Goal: Transaction & Acquisition: Book appointment/travel/reservation

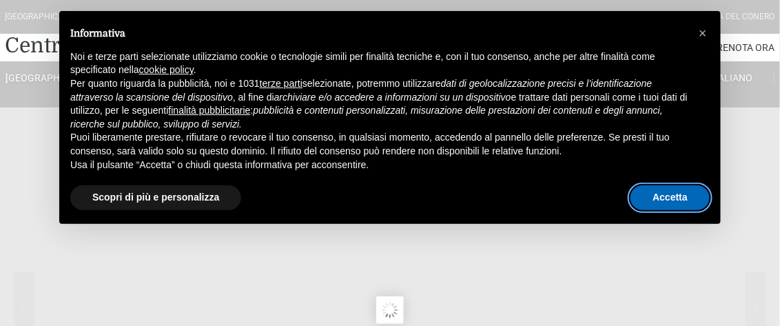
click at [689, 197] on button "Accetta" at bounding box center [669, 197] width 79 height 25
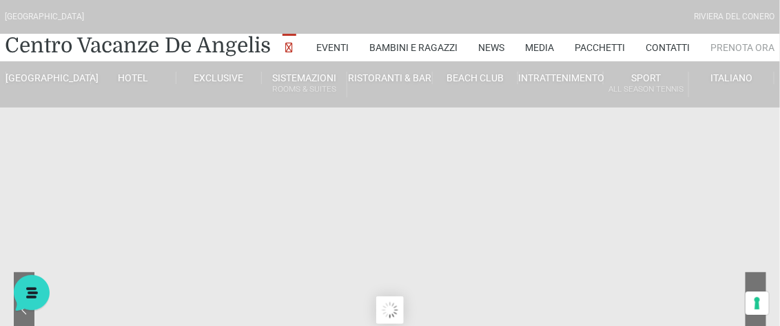
click at [741, 45] on link "Prenota Ora" at bounding box center [743, 48] width 64 height 28
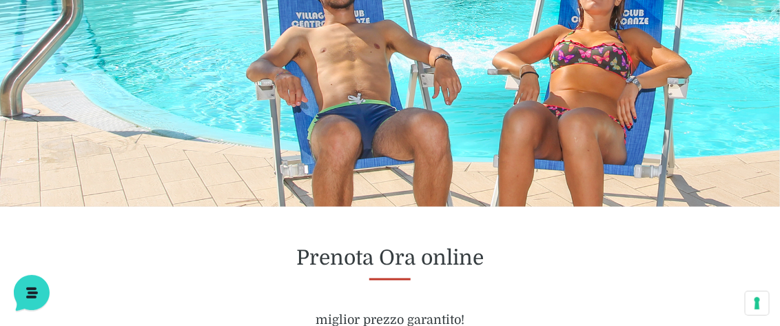
scroll to position [550, 0]
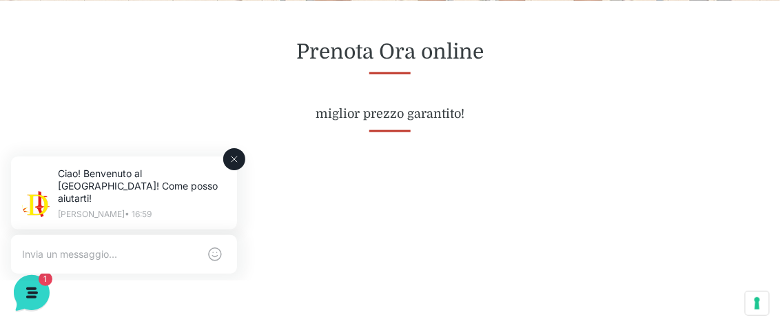
click at [238, 160] on icon at bounding box center [234, 158] width 11 height 11
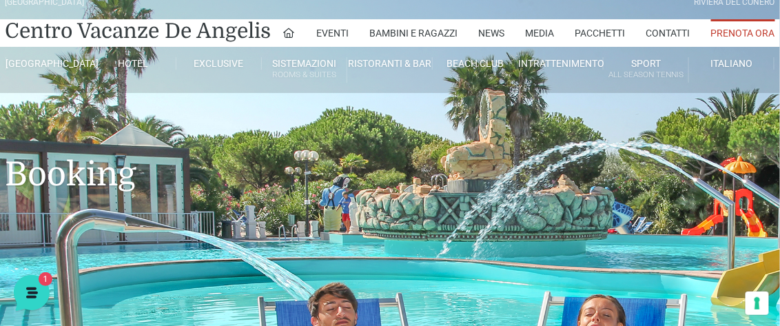
scroll to position [0, 0]
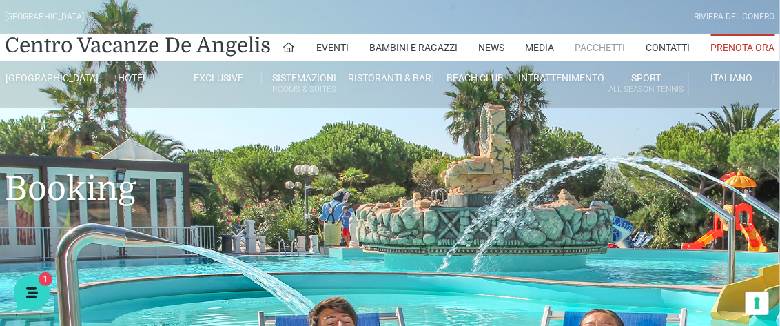
click at [592, 45] on link "Pacchetti" at bounding box center [600, 48] width 50 height 28
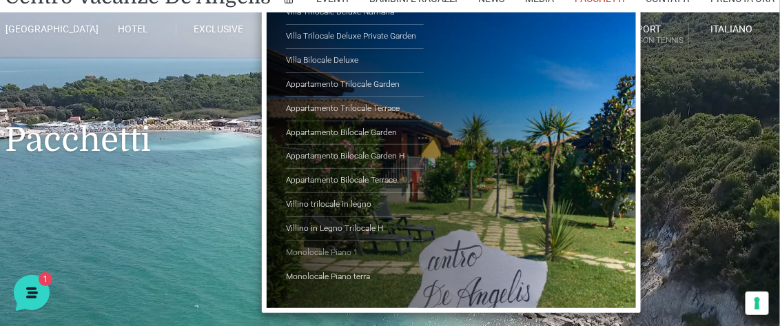
scroll to position [69, 0]
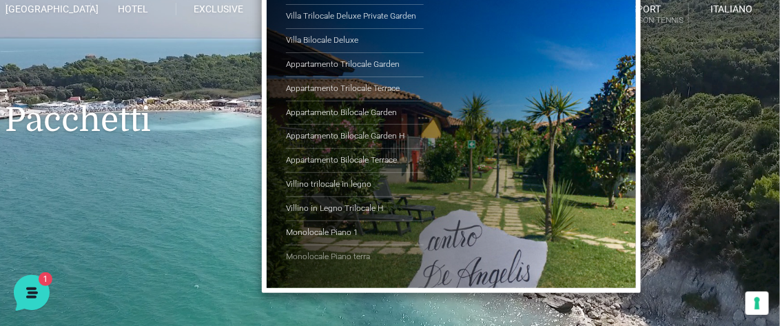
click at [357, 250] on link "Monolocale Piano terra" at bounding box center [355, 256] width 138 height 23
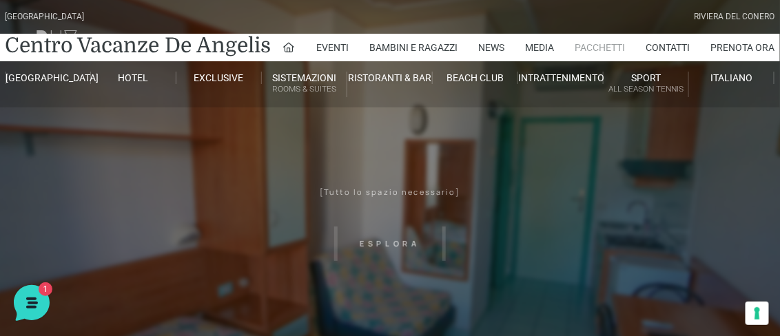
click at [607, 48] on link "Pacchetti" at bounding box center [600, 48] width 50 height 28
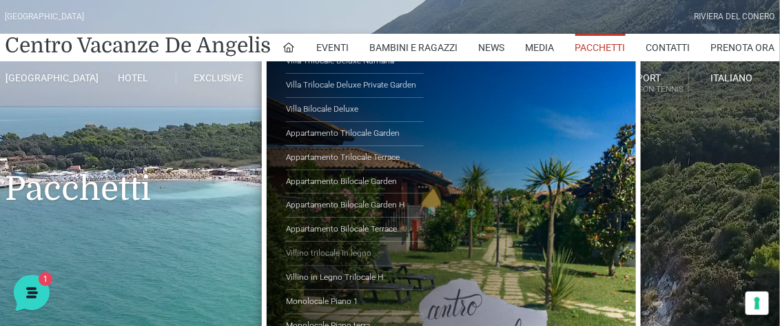
click at [368, 254] on link "Villino trilocale in legno" at bounding box center [355, 254] width 138 height 24
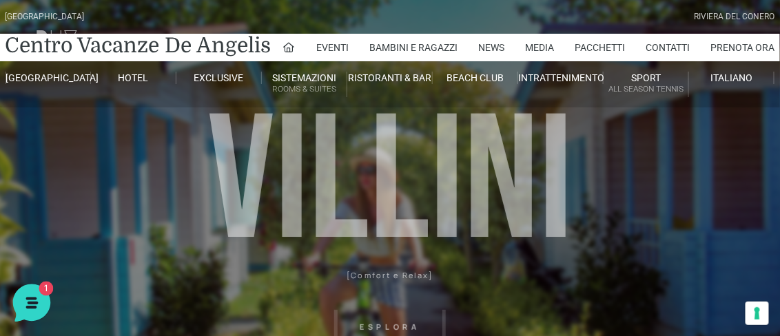
click at [38, 298] on icon at bounding box center [30, 302] width 36 height 36
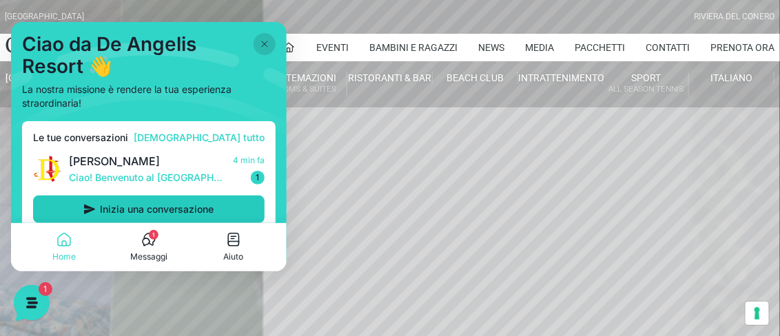
click at [124, 216] on button "Inizia una conversazione" at bounding box center [148, 209] width 231 height 28
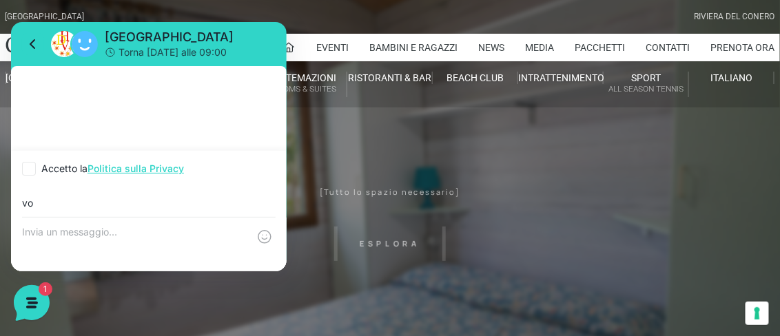
type input "v"
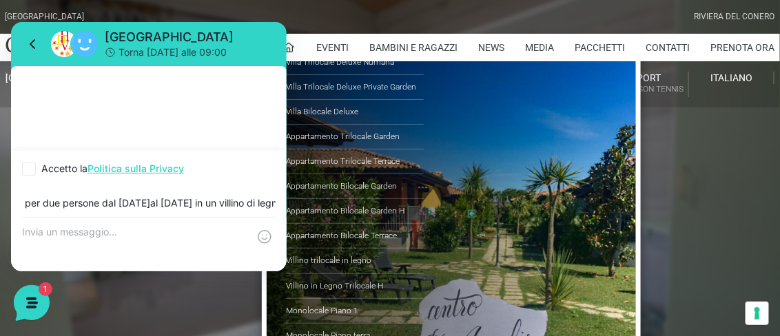
scroll to position [0, 175]
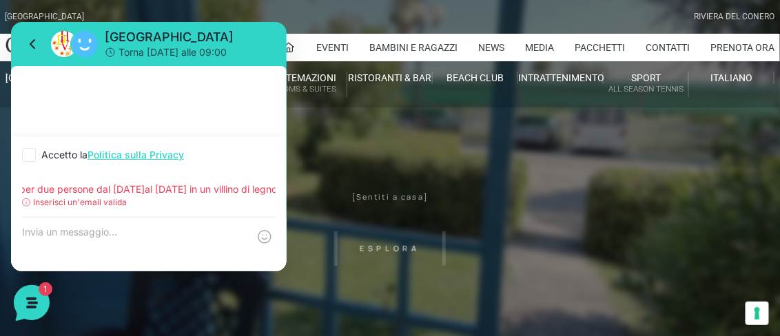
type input "buon pomeriggio vorrei un preventivo per due persone dal [DATE]al [DATE] in un …"
click at [33, 154] on icon at bounding box center [29, 154] width 14 height 14
click at [31, 154] on input "Accetto la Politica sulla Privacy" at bounding box center [26, 154] width 9 height 9
checkbox input "true"
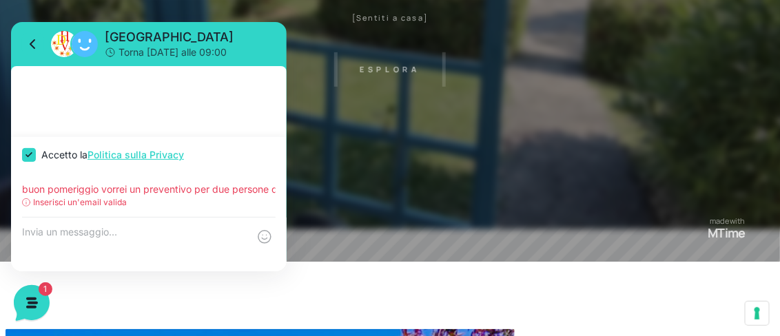
scroll to position [137, 0]
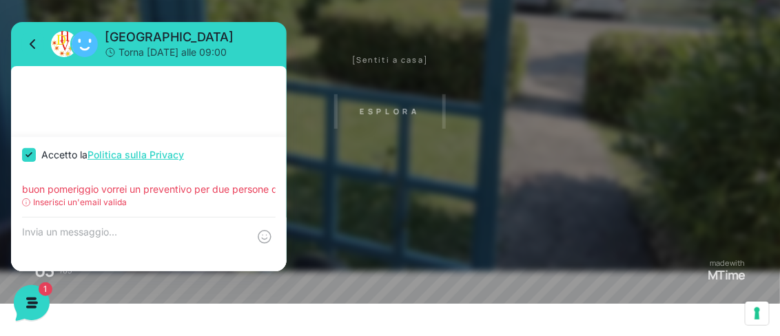
click at [122, 236] on textarea at bounding box center [135, 243] width 226 height 37
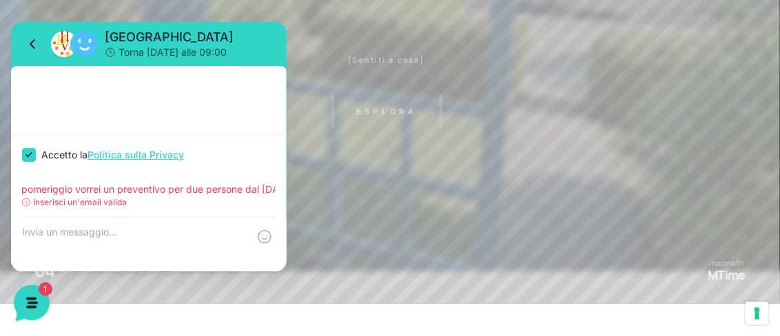
scroll to position [0, 175]
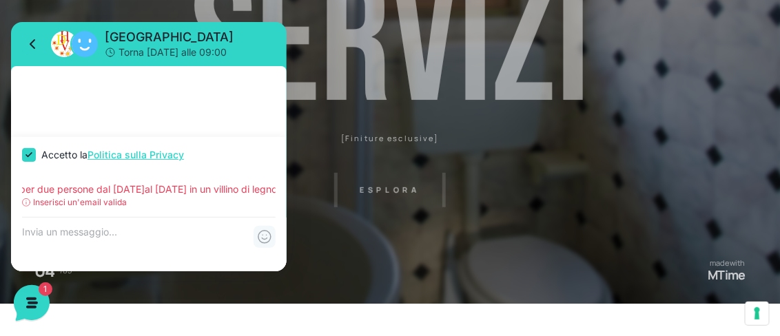
drag, startPoint x: 23, startPoint y: 189, endPoint x: 274, endPoint y: 236, distance: 255.7
click at [274, 236] on div "Accetto la Politica sulla Privacy buon pomeriggio vorrei un preventivo per due …" at bounding box center [149, 203] width 276 height 134
click at [95, 203] on p "Inserisci un'email valida" at bounding box center [80, 202] width 94 height 12
drag, startPoint x: 126, startPoint y: 203, endPoint x: 23, endPoint y: 205, distance: 103.3
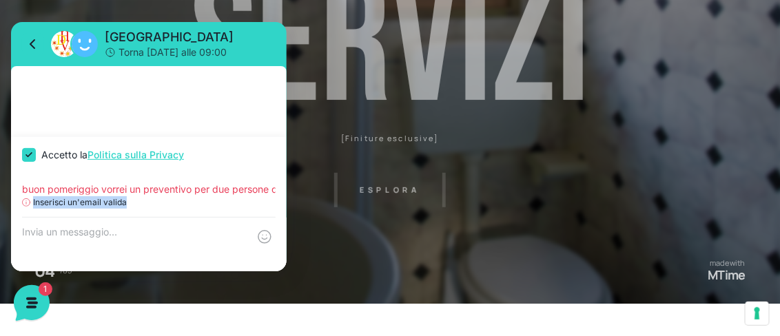
click at [23, 205] on div "Inserisci un'email valida" at bounding box center [148, 202] width 253 height 12
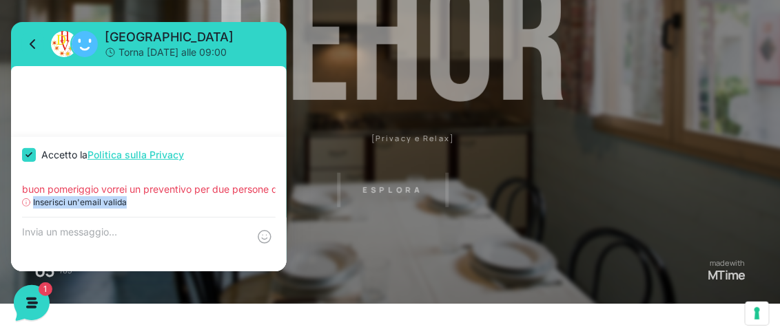
click at [143, 207] on div "Inserisci un'email valida" at bounding box center [148, 202] width 253 height 12
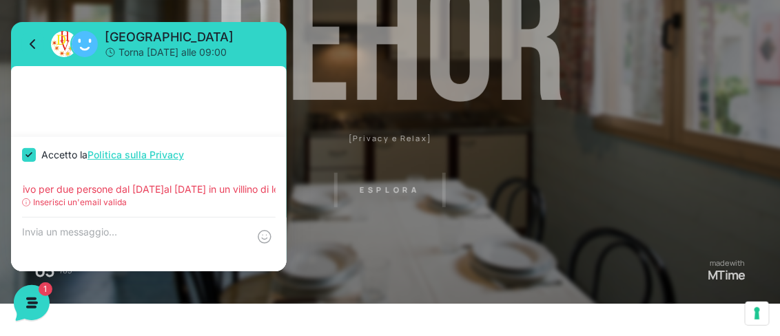
scroll to position [0, 175]
drag, startPoint x: 21, startPoint y: 187, endPoint x: 284, endPoint y: 190, distance: 263.1
click at [284, 190] on div "buon pomeriggio vorrei un preventivo per due persone dal 25al 30 agosto in un v…" at bounding box center [149, 194] width 276 height 44
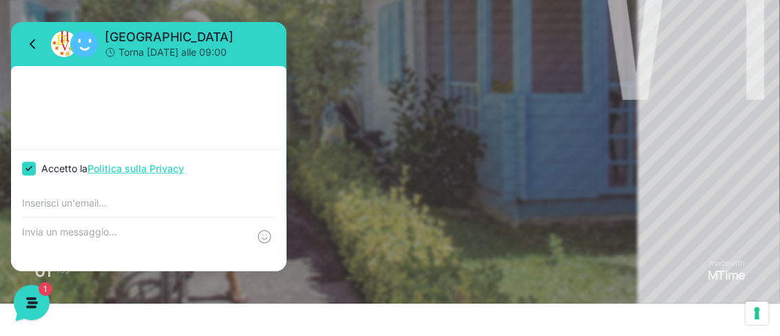
click at [121, 238] on textarea at bounding box center [135, 243] width 226 height 37
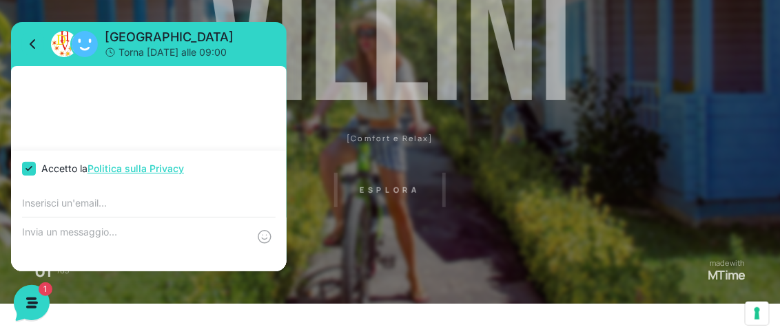
paste textarea "buon pomeriggio vorrei un preventivo per due persone dal [DATE]al [DATE] in un …"
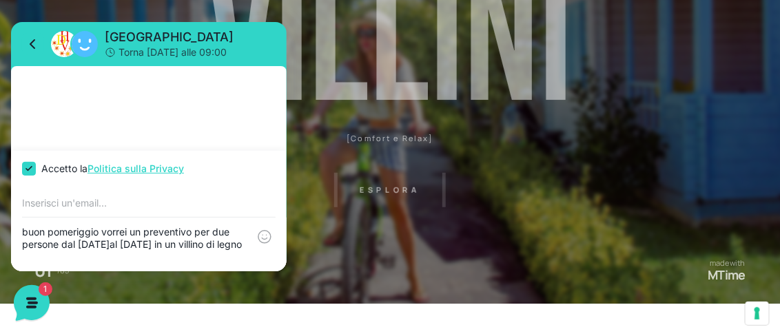
type textarea "buon pomeriggio vorrei un preventivo per due persone dal [DATE]al [DATE] in un …"
click at [90, 199] on input "email" at bounding box center [148, 202] width 253 height 11
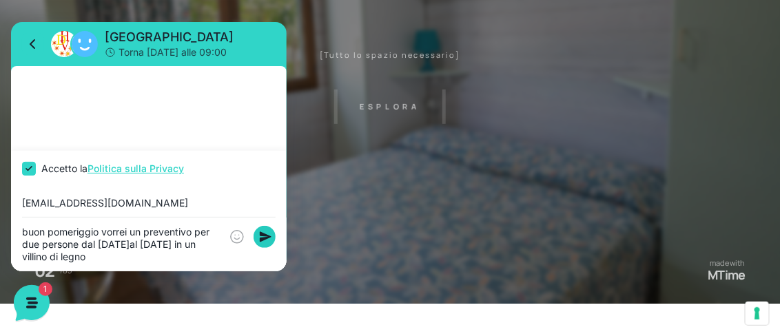
type input "bottigliero3@gmail.com"
click at [269, 234] on rect at bounding box center [264, 236] width 22 height 22
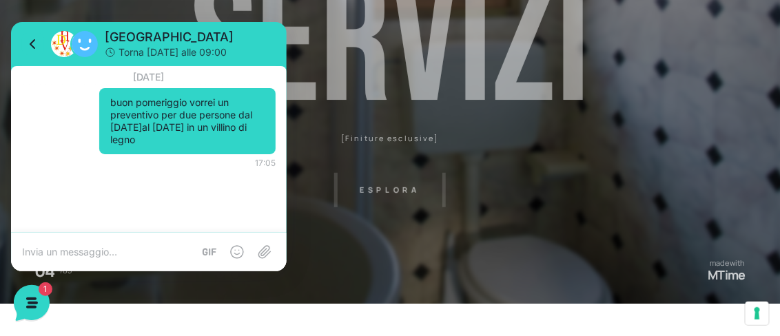
click at [349, 55] on header "[GEOGRAPHIC_DATA] [GEOGRAPHIC_DATA] Centro Vacanze [GEOGRAPHIC_DATA] Eventi Mis…" at bounding box center [390, 173] width 780 height 620
click at [238, 27] on div "De Angelis Resort Torna domani alle 09:00" at bounding box center [149, 43] width 276 height 44
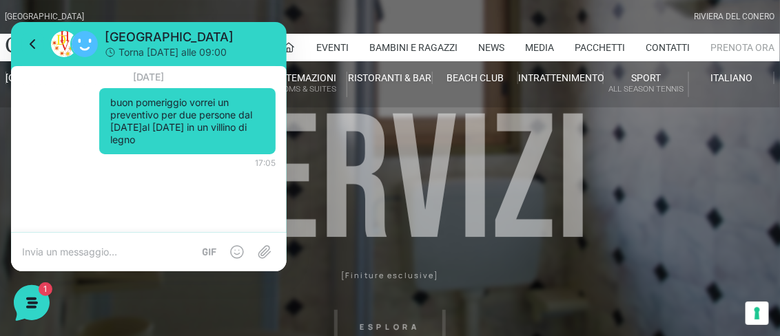
click at [728, 52] on link "Prenota Ora" at bounding box center [743, 48] width 64 height 28
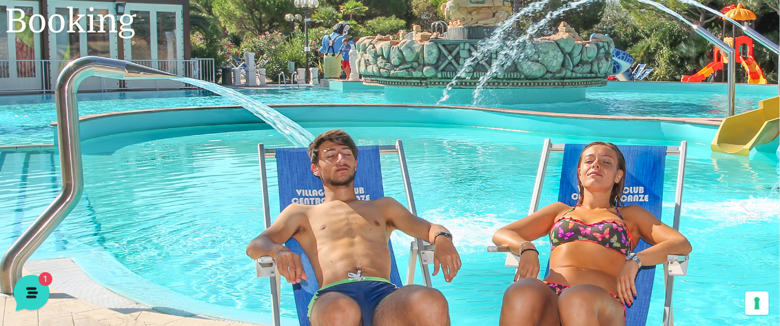
scroll to position [207, 0]
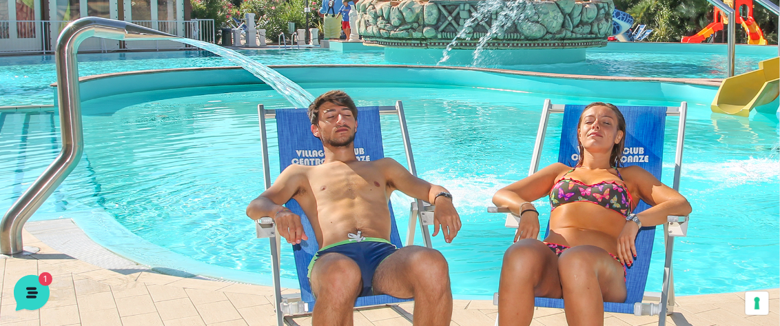
click at [258, 129] on header "[GEOGRAPHIC_DATA] [GEOGRAPHIC_DATA] Centro Vacanze [GEOGRAPHIC_DATA] Eventi Mis…" at bounding box center [390, 68] width 780 height 551
